Goal: Information Seeking & Learning: Find specific page/section

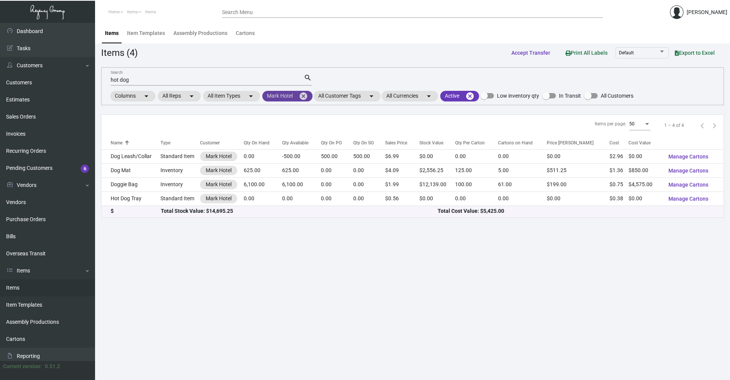
click at [308, 97] on mat-icon "cancel" at bounding box center [303, 96] width 9 height 9
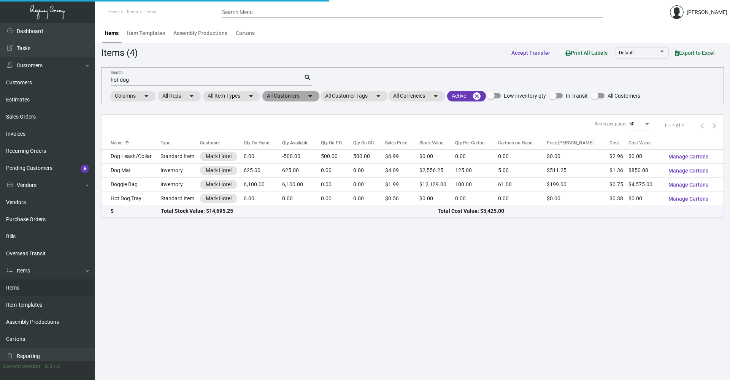
click at [301, 97] on mat-chip "All Customers arrow_drop_down" at bounding box center [290, 96] width 57 height 11
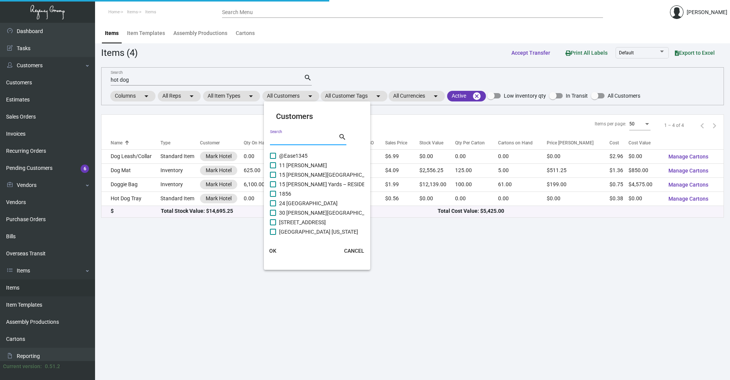
click at [288, 138] on input "Search" at bounding box center [304, 140] width 68 height 6
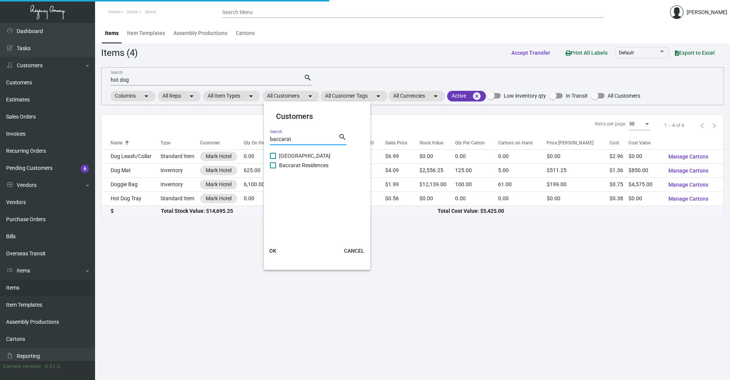
type input "baccarat"
click at [274, 156] on span at bounding box center [273, 156] width 6 height 6
click at [273, 159] on input "[GEOGRAPHIC_DATA]" at bounding box center [273, 159] width 0 height 0
checkbox input "true"
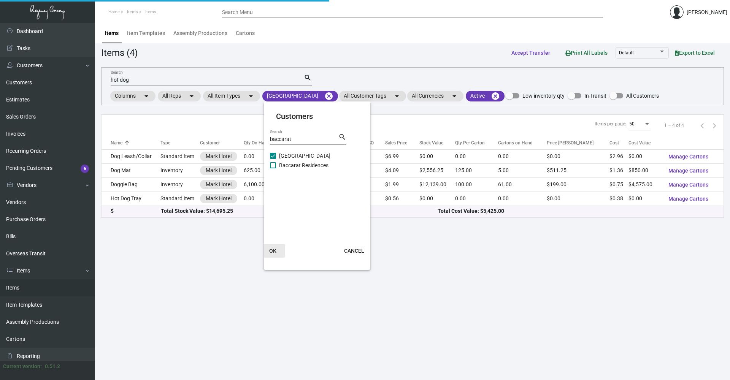
click at [270, 248] on span "OK" at bounding box center [272, 251] width 7 height 6
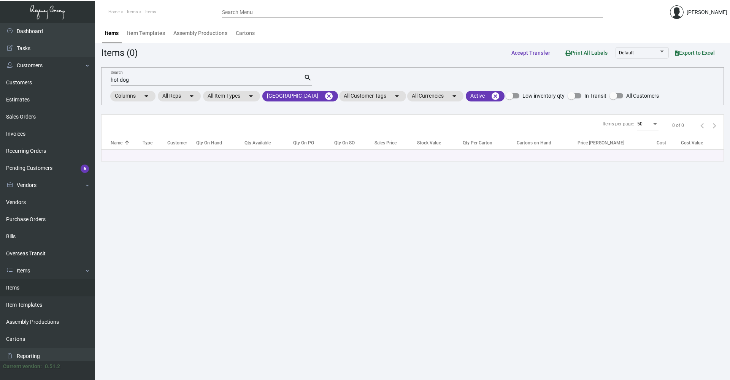
drag, startPoint x: 136, startPoint y: 76, endPoint x: 111, endPoint y: 84, distance: 26.0
click at [111, 84] on div "hot dog Search" at bounding box center [207, 80] width 193 height 12
drag, startPoint x: 145, startPoint y: 80, endPoint x: 71, endPoint y: 86, distance: 74.4
click at [71, 86] on div "Dashboard Dashboard Tasks Customers Customers Estimates Sales Orders Invoices R…" at bounding box center [365, 201] width 730 height 357
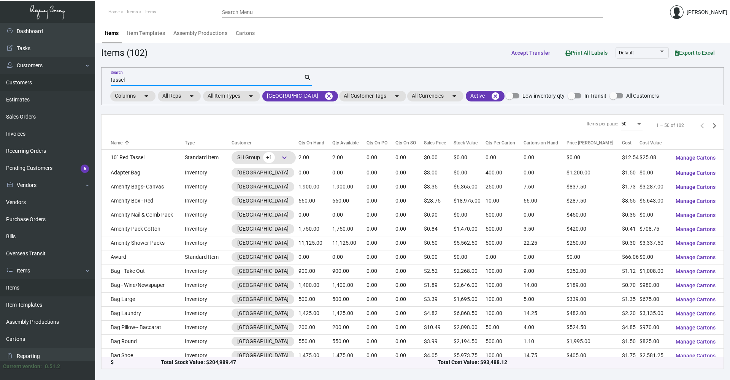
type input "tassel"
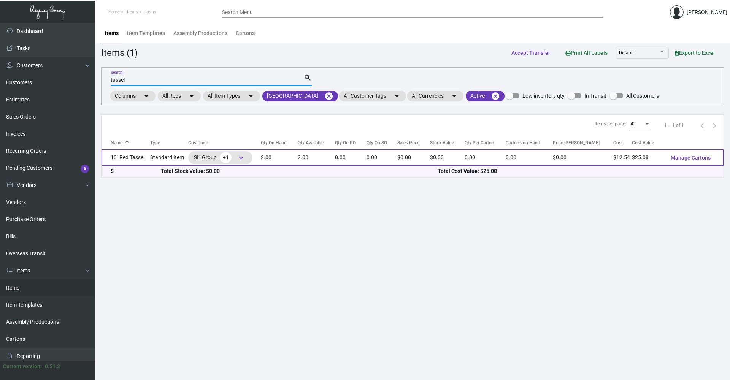
click at [142, 159] on td "10" Red Tassel" at bounding box center [126, 157] width 49 height 16
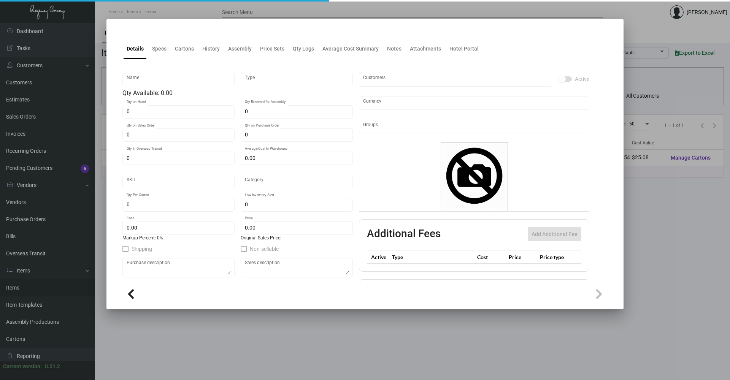
type input "10" Red Tassel"
type input "Standard Item"
type input "2"
type input "$ 0.00"
type input "Standard"
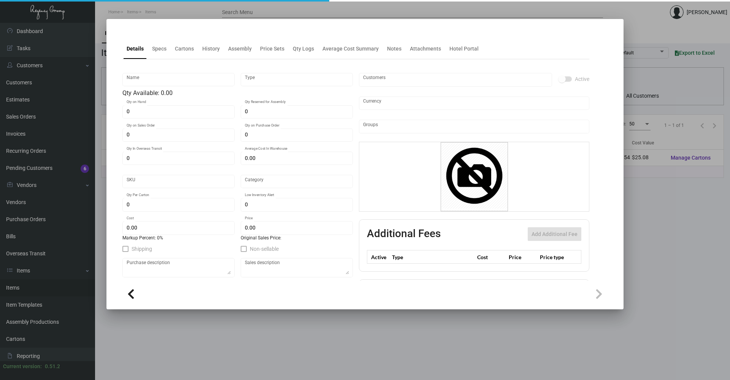
type input "$ 12.54"
type input "$ 0.00"
checkbox input "true"
type input "United States Dollar $"
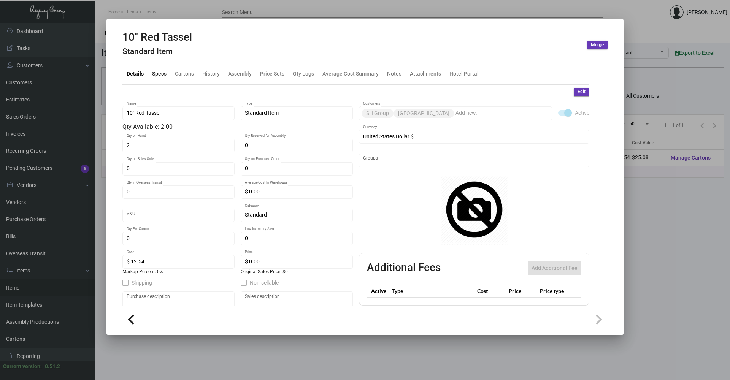
click at [157, 73] on div "Specs" at bounding box center [159, 74] width 14 height 8
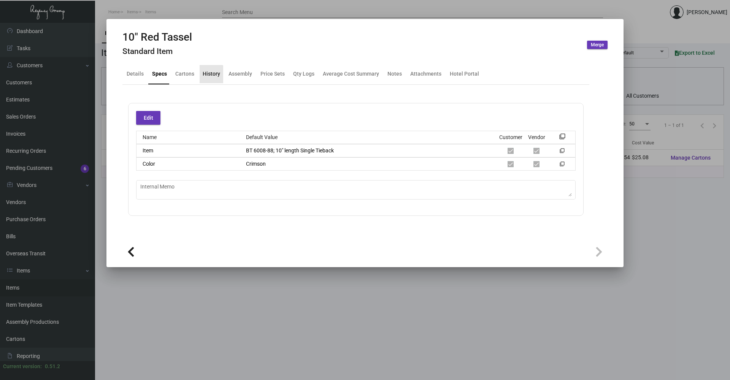
click at [203, 75] on div "History" at bounding box center [211, 74] width 17 height 8
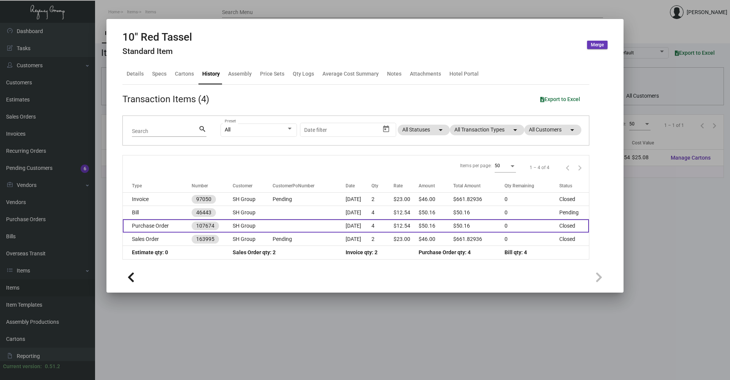
click at [161, 223] on td "Purchase Order" at bounding box center [157, 225] width 69 height 13
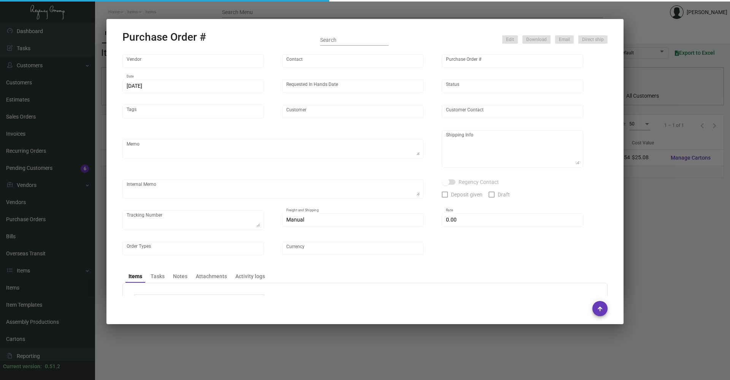
type input "Belagio Enterprises, Inc"
type input "[PERSON_NAME]"
type input "107674"
type input "[DATE]"
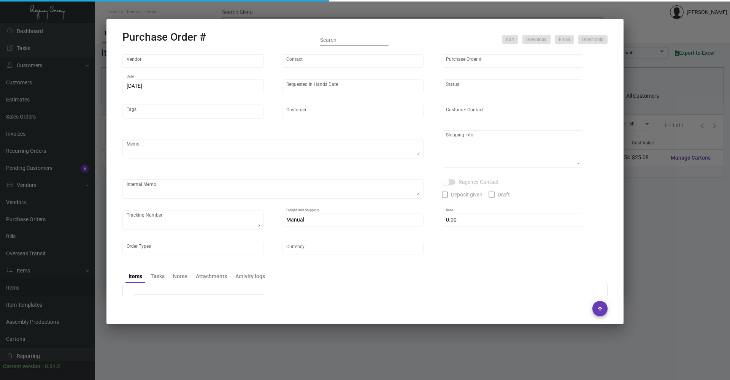
type input "SH Group"
type textarea "When ready to ship, contact: [EMAIL_ADDRESS][DOMAIN_NAME] for all shipments UPS…"
type textarea "Regency Group [GEOGRAPHIC_DATA] - [PERSON_NAME] [STREET_ADDRESS][US_STATE]"
type textarea "For Baccarat [PERSON_NAME]; shipping to NY office first. [DATE] - Package recei…"
checkbox input "true"
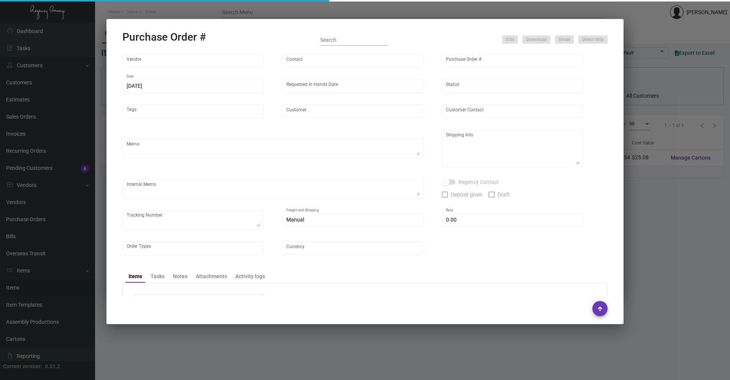
checkbox input "true"
type input "$ 0.00"
type input "United States Dollar $"
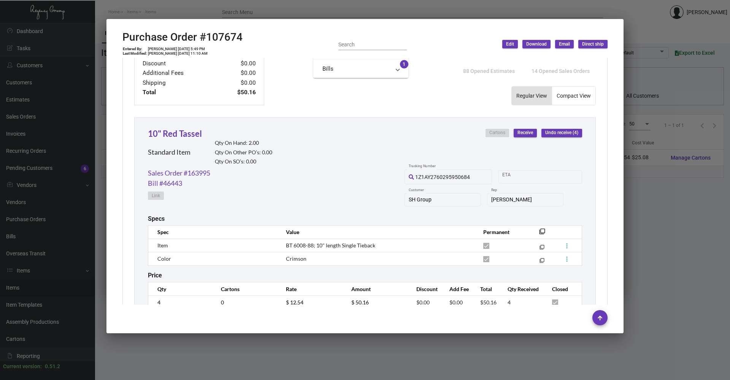
scroll to position [326, 0]
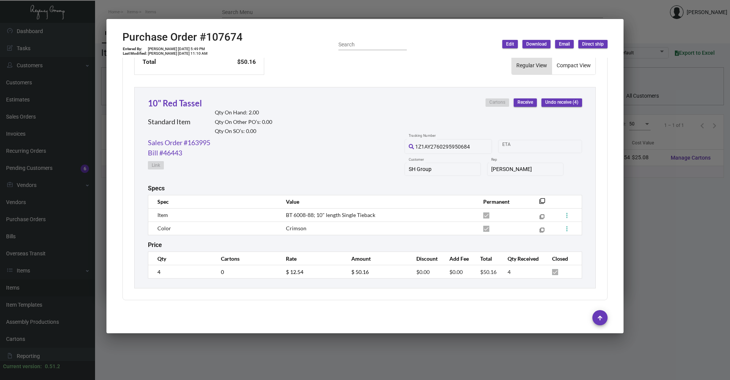
click at [685, 268] on div at bounding box center [365, 190] width 730 height 380
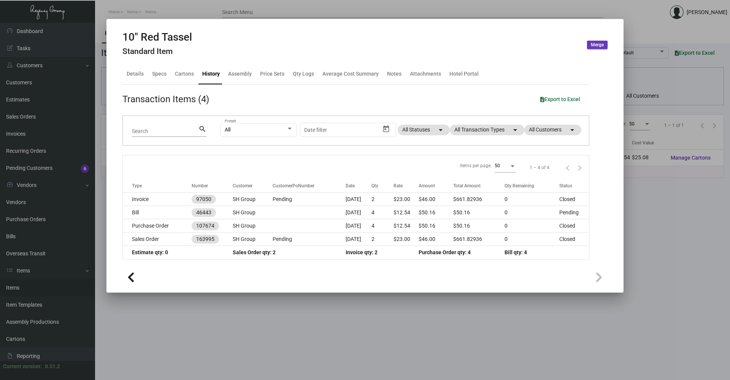
click at [622, 223] on mat-dialog-container "10" Red Tassel Standard Item Merge Details Specs Cartons History Assembly Price…" at bounding box center [364, 156] width 517 height 274
drag, startPoint x: 620, startPoint y: 210, endPoint x: 678, endPoint y: 196, distance: 59.9
click at [622, 210] on mat-dialog-container "10" Red Tassel Standard Item Merge Details Specs Cartons History Assembly Price…" at bounding box center [364, 156] width 517 height 274
click at [191, 11] on div at bounding box center [365, 190] width 730 height 380
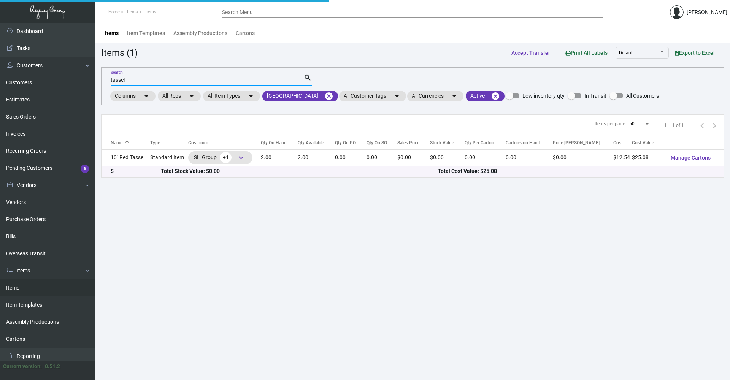
drag, startPoint x: 152, startPoint y: 82, endPoint x: 92, endPoint y: 74, distance: 60.6
click at [91, 74] on div "Dashboard Dashboard Tasks Customers Customers Estimates Sales Orders Invoices R…" at bounding box center [365, 201] width 730 height 357
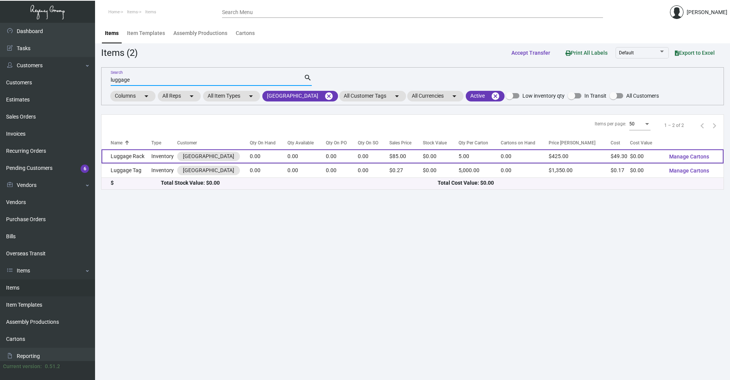
type input "luggage"
click at [155, 151] on td "Inventory" at bounding box center [164, 156] width 26 height 14
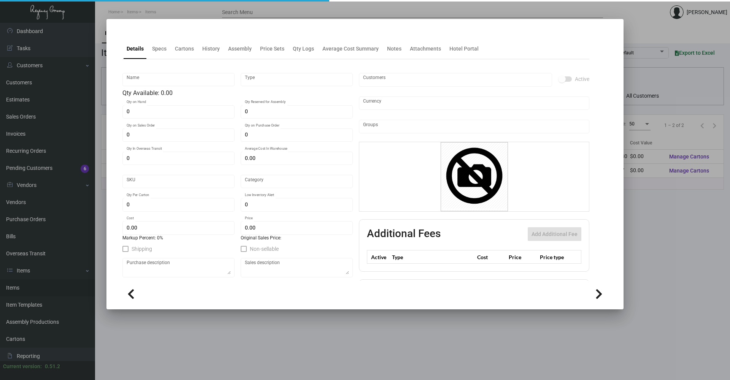
type input "Luggage Rack"
type input "Inventory"
type input "$ 0.00"
type input "BCRT-Ashtray-39-INV"
type input "Overseas"
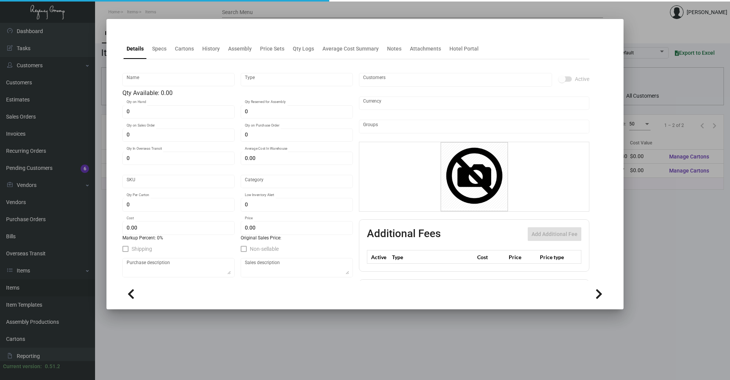
type input "5"
type input "15"
type input "$ 49.30"
type input "$ 85.00"
checkbox input "true"
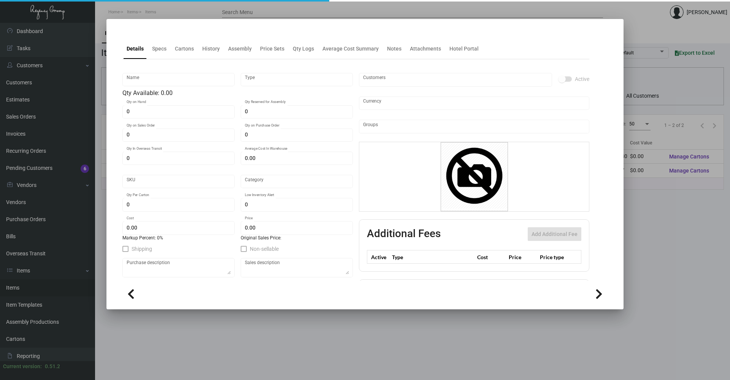
checkbox input "true"
type input "United States Dollar $"
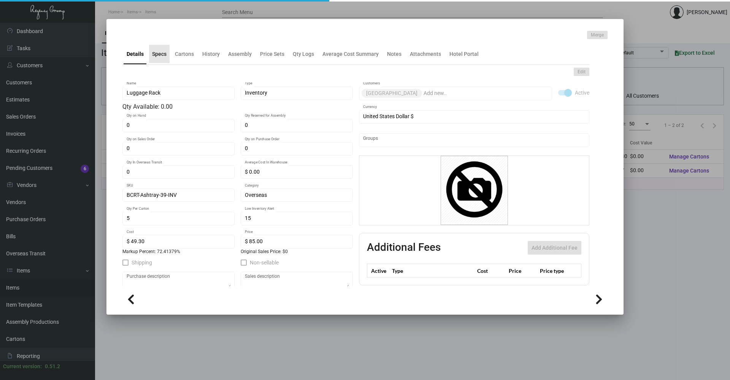
click at [164, 56] on div "Specs" at bounding box center [159, 54] width 14 height 8
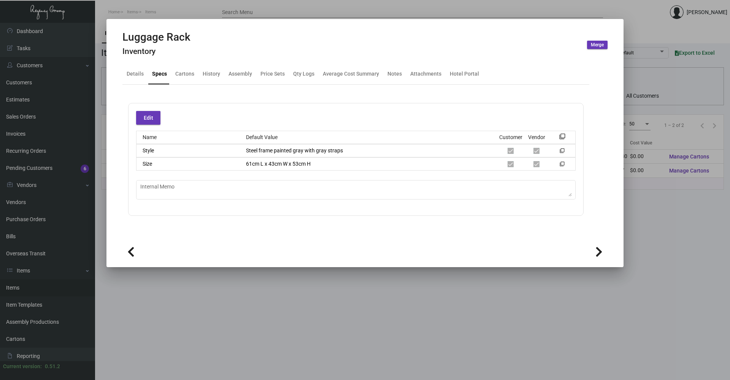
click at [417, 330] on div at bounding box center [365, 190] width 730 height 380
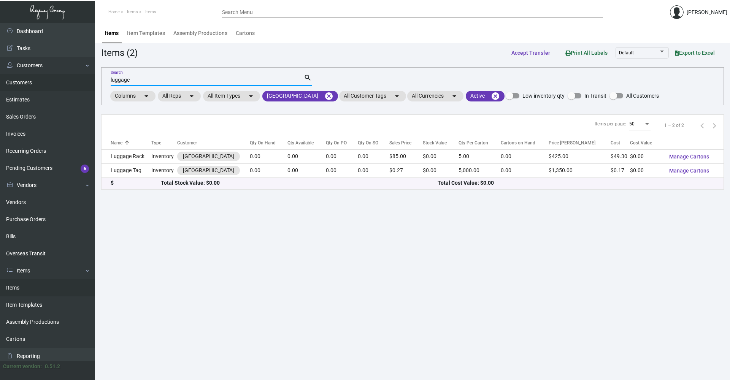
drag, startPoint x: 167, startPoint y: 80, endPoint x: 68, endPoint y: 88, distance: 98.8
click at [68, 88] on div "Dashboard Dashboard Tasks Customers Customers Estimates Sales Orders Invoices R…" at bounding box center [365, 201] width 730 height 357
type input "holder"
